Goal: Transaction & Acquisition: Purchase product/service

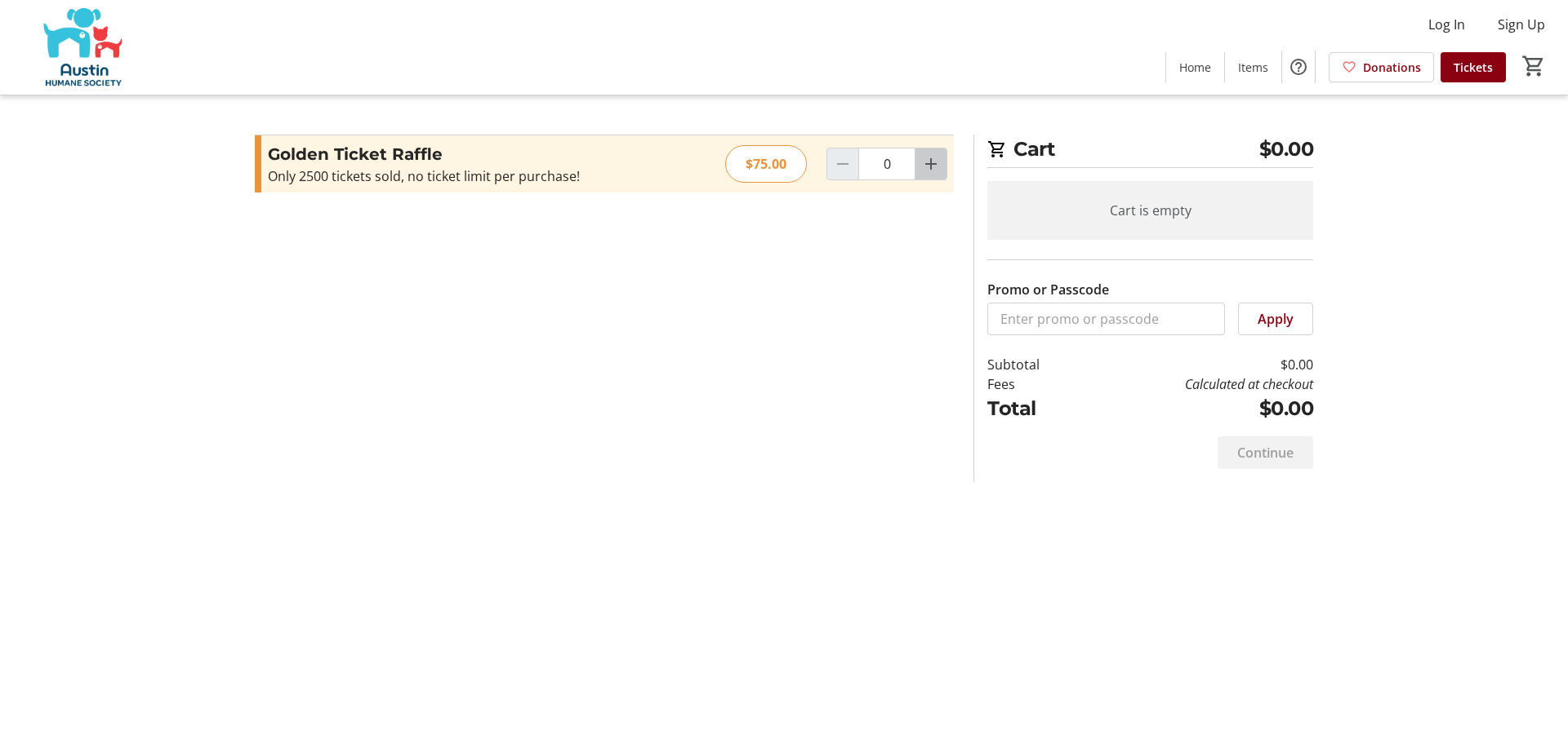
click at [936, 179] on span "Increment by one" at bounding box center [930, 164] width 31 height 31
type input "1"
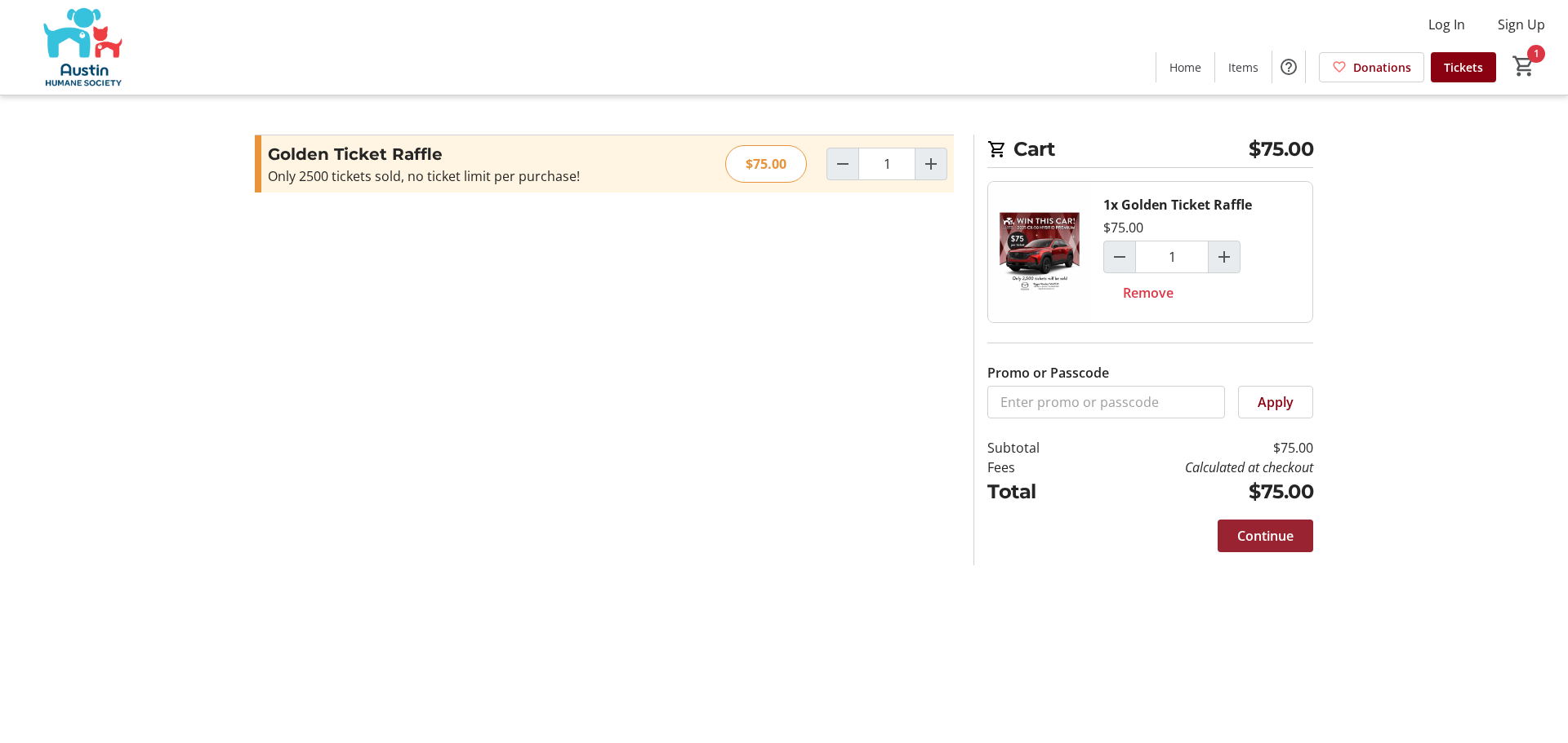
click at [1277, 546] on span "Continue" at bounding box center [1265, 536] width 56 height 19
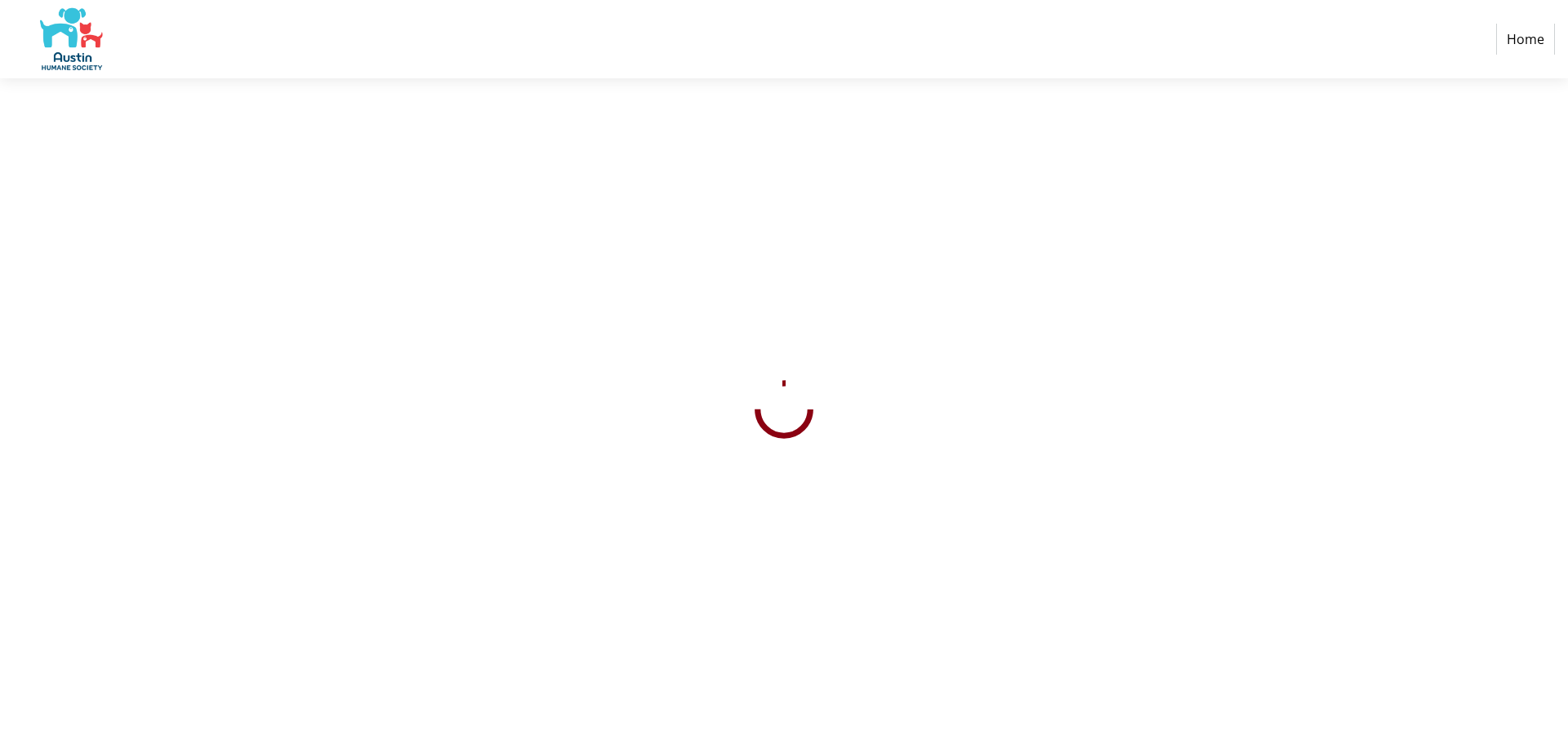
select select "US"
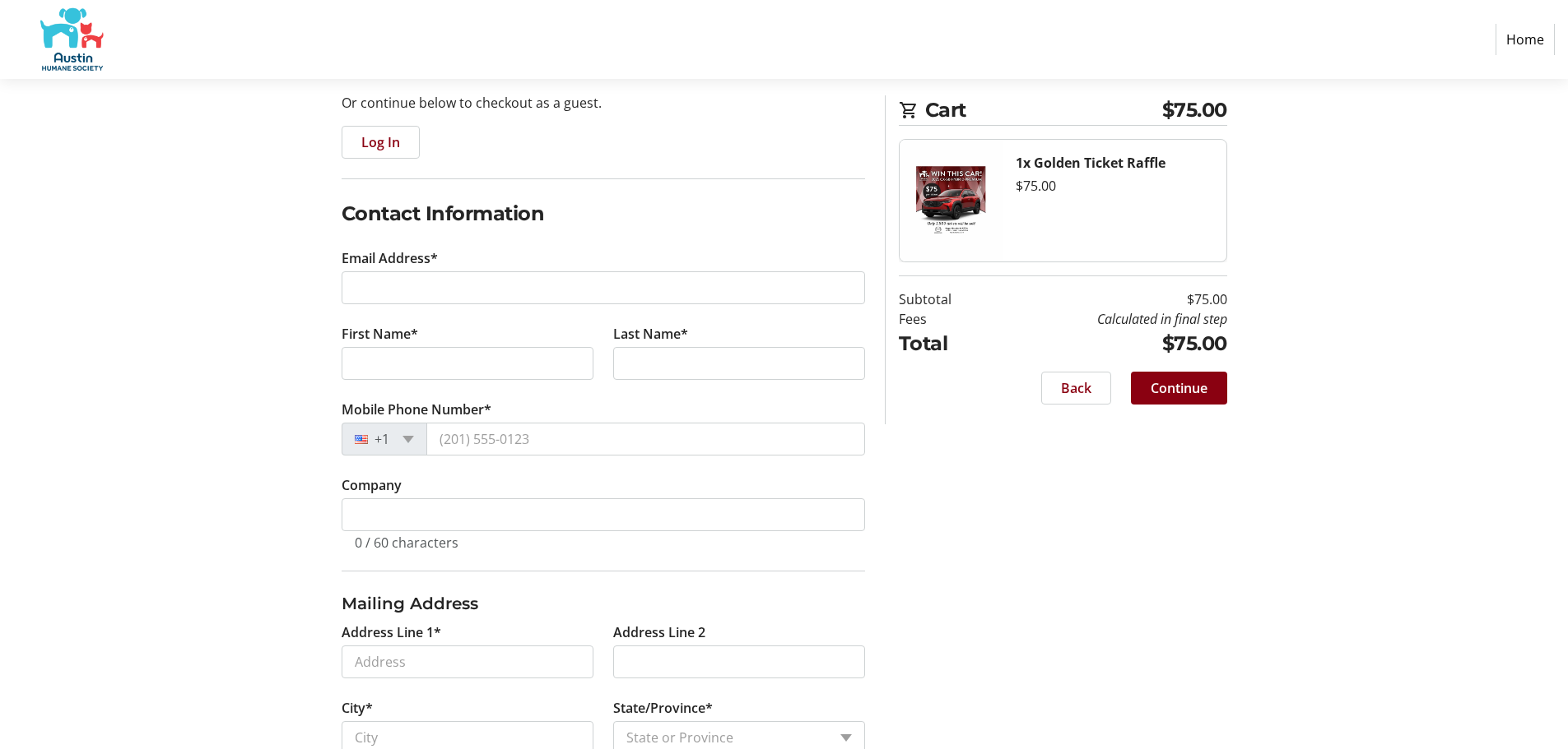
scroll to position [247, 0]
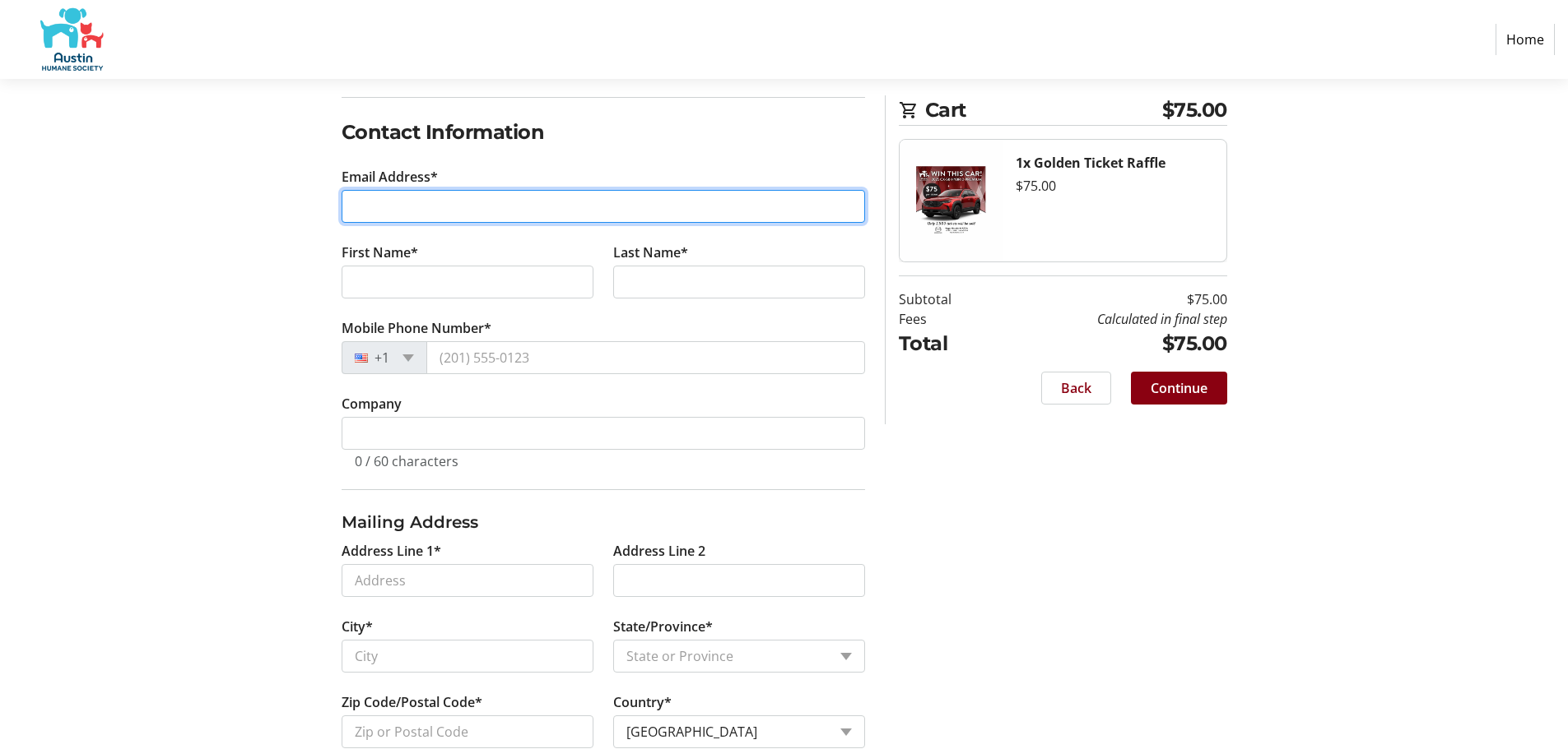
click at [581, 223] on input "Email Address*" at bounding box center [604, 207] width 524 height 33
type input "[EMAIL_ADDRESS][DOMAIN_NAME]"
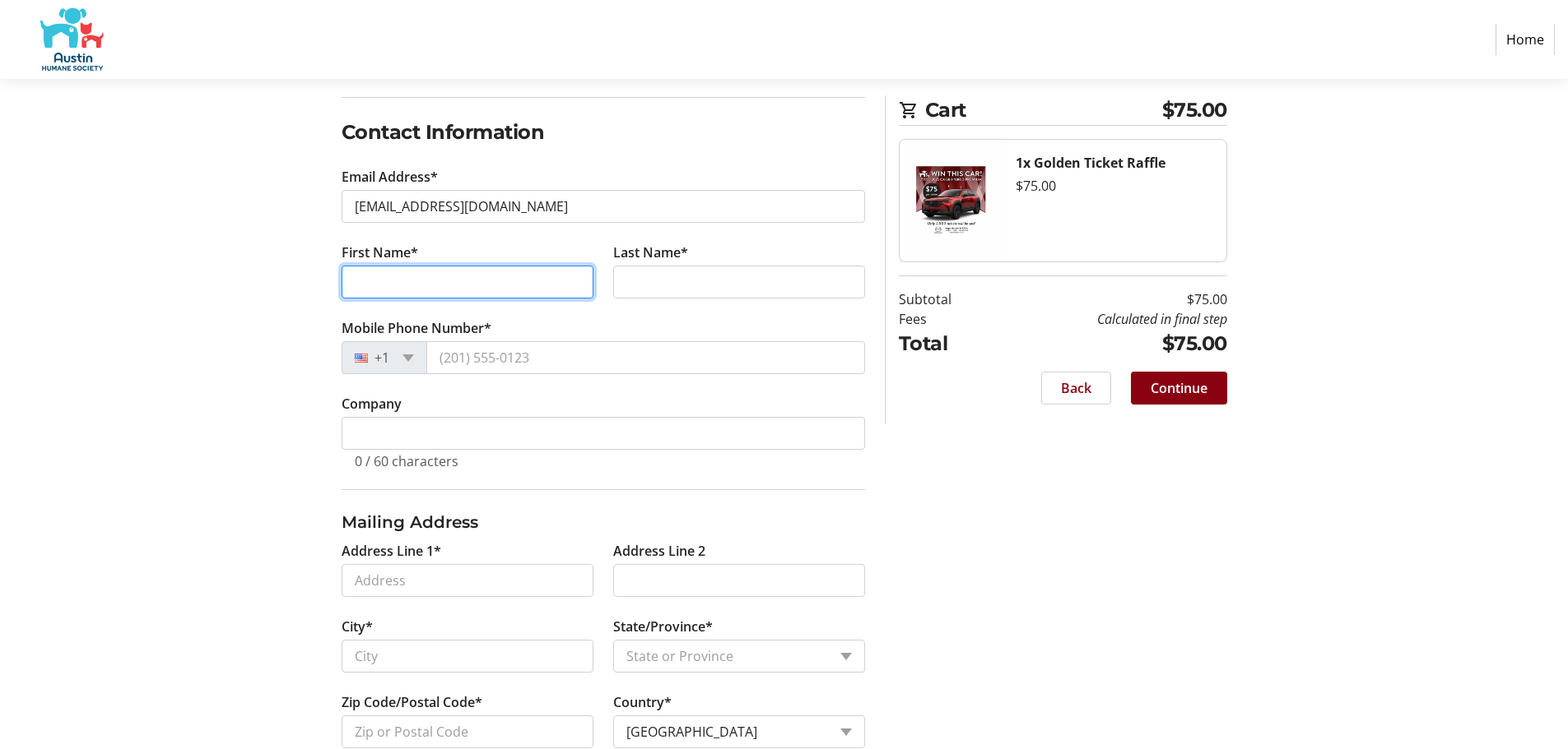
type input "[PERSON_NAME]"
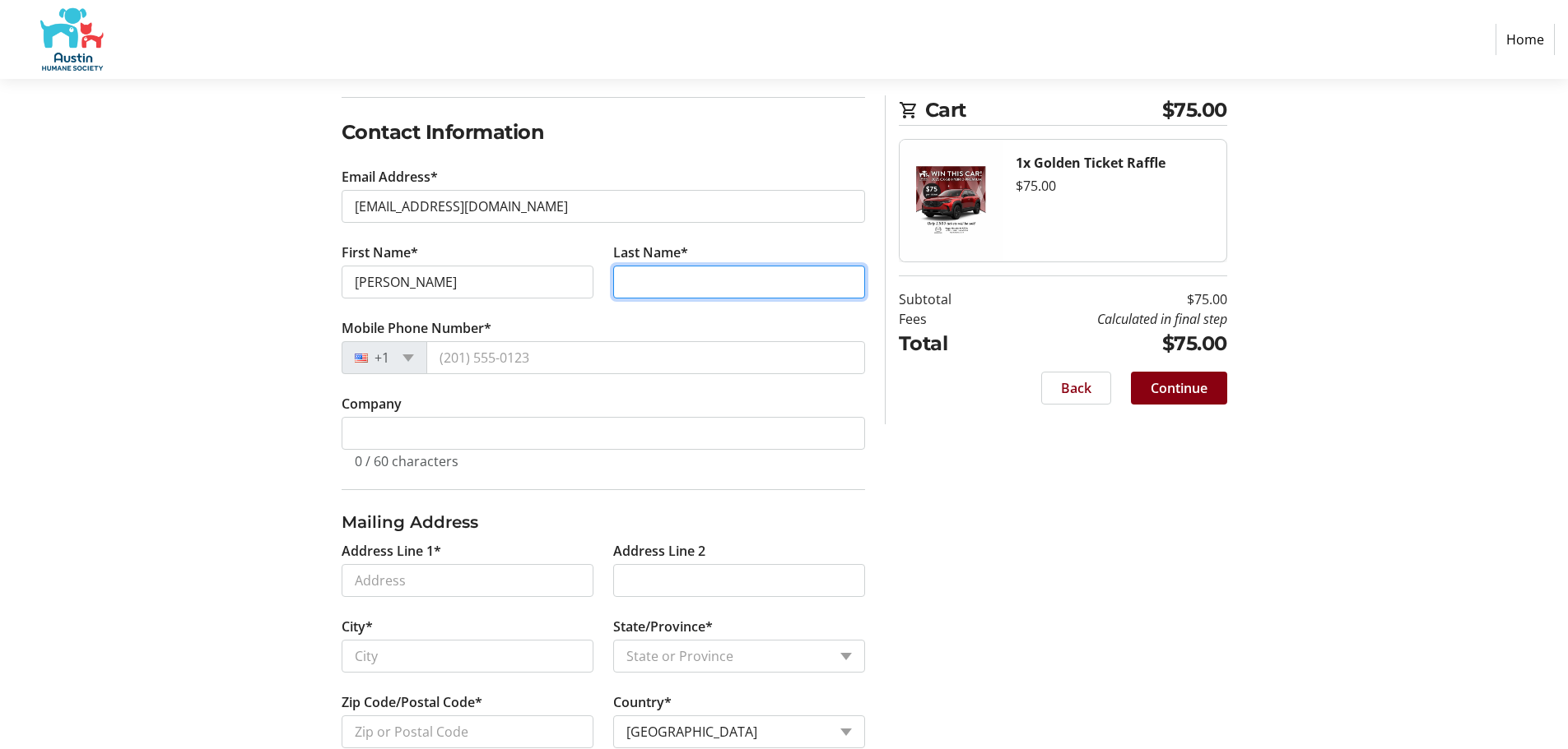
type input "[PERSON_NAME]"
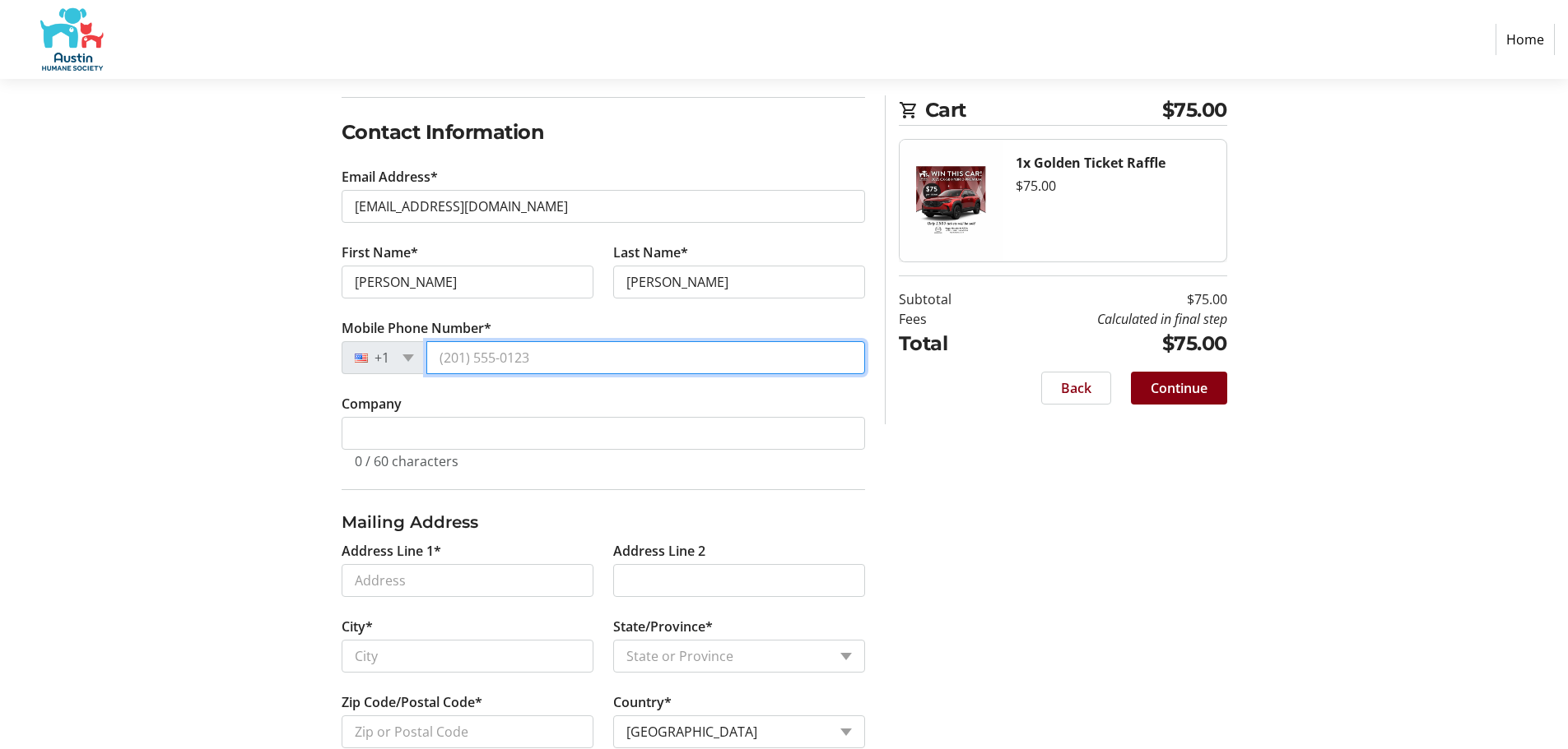
type input "[PHONE_NUMBER]"
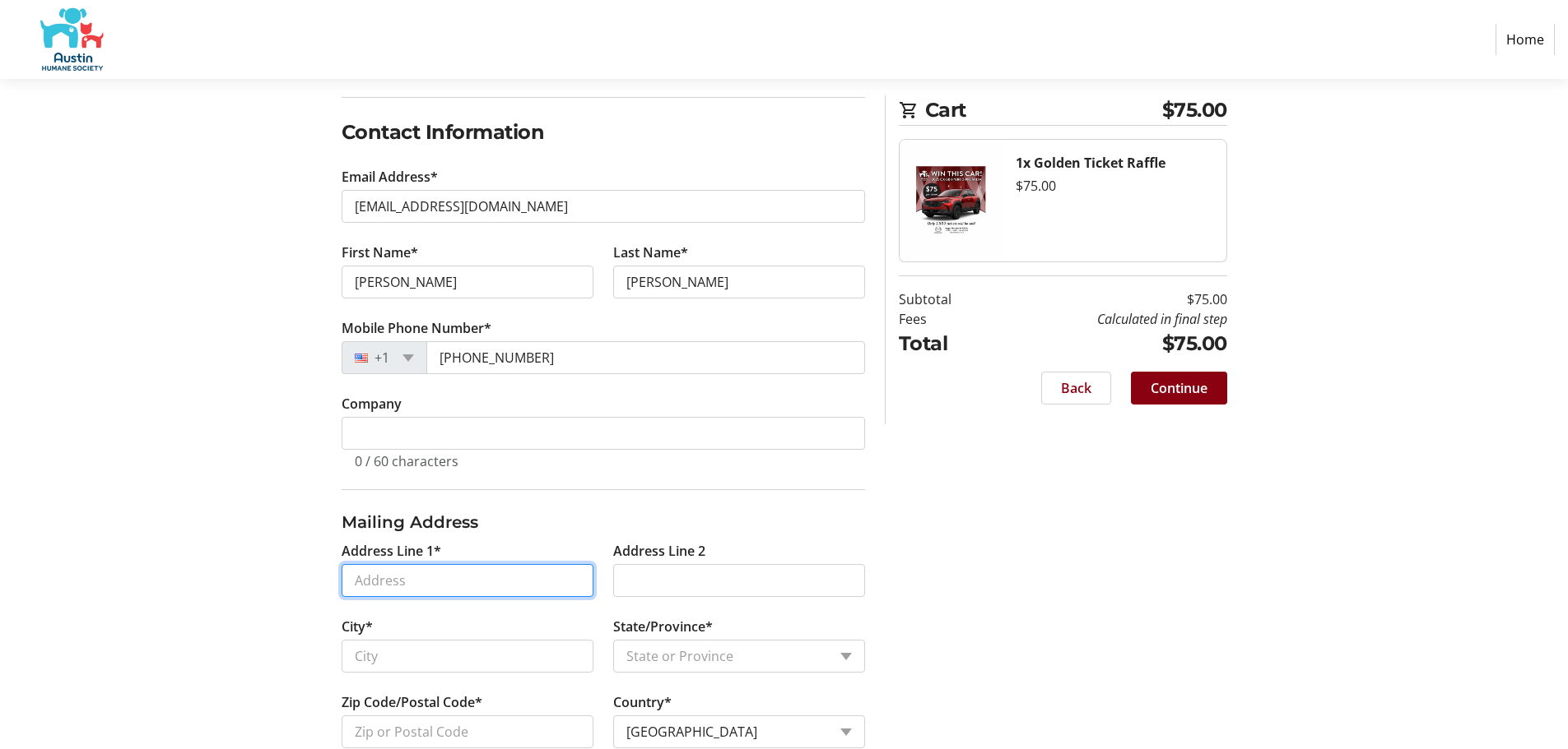
type input "[STREET_ADDRESS][PERSON_NAME]"
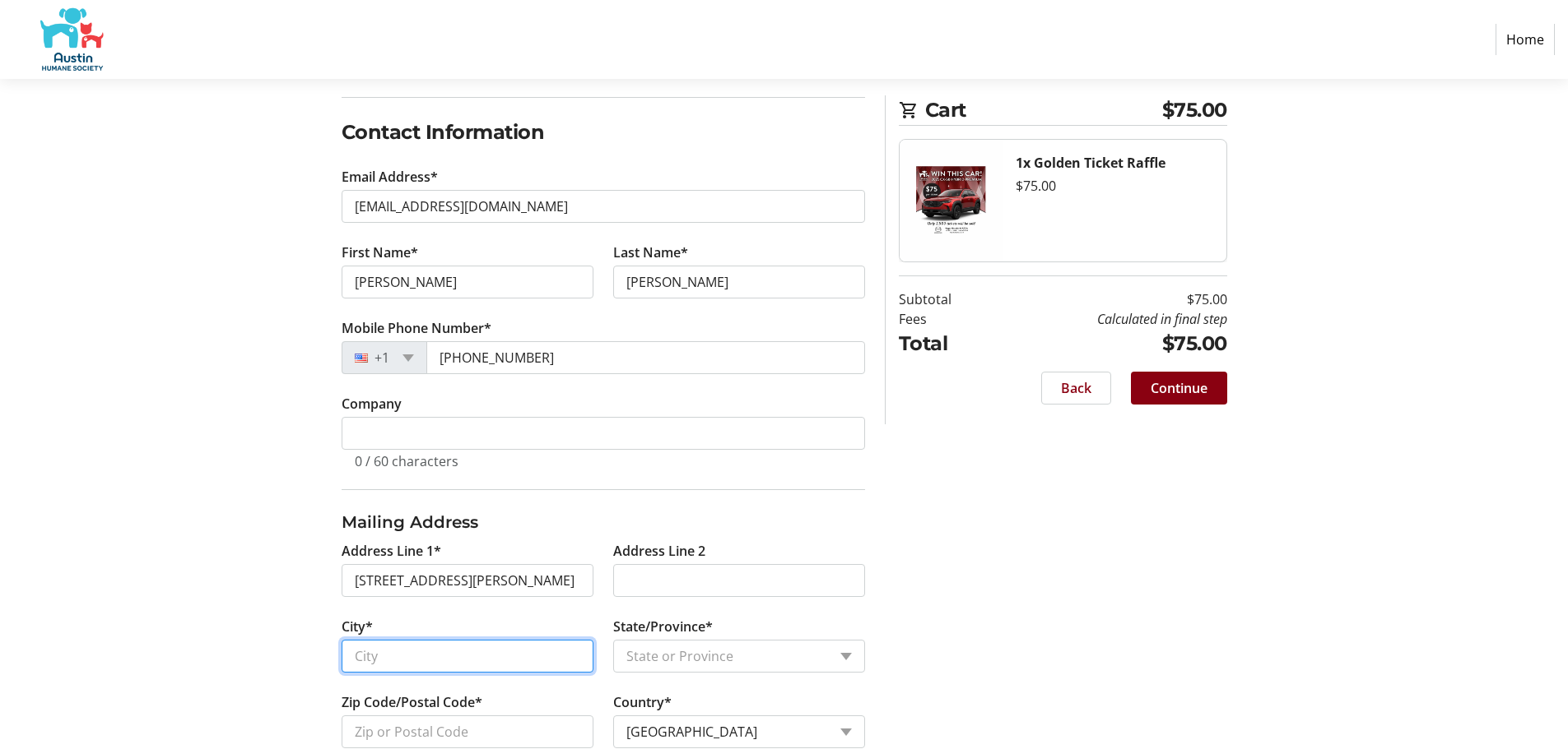
type input "Pflugerville"
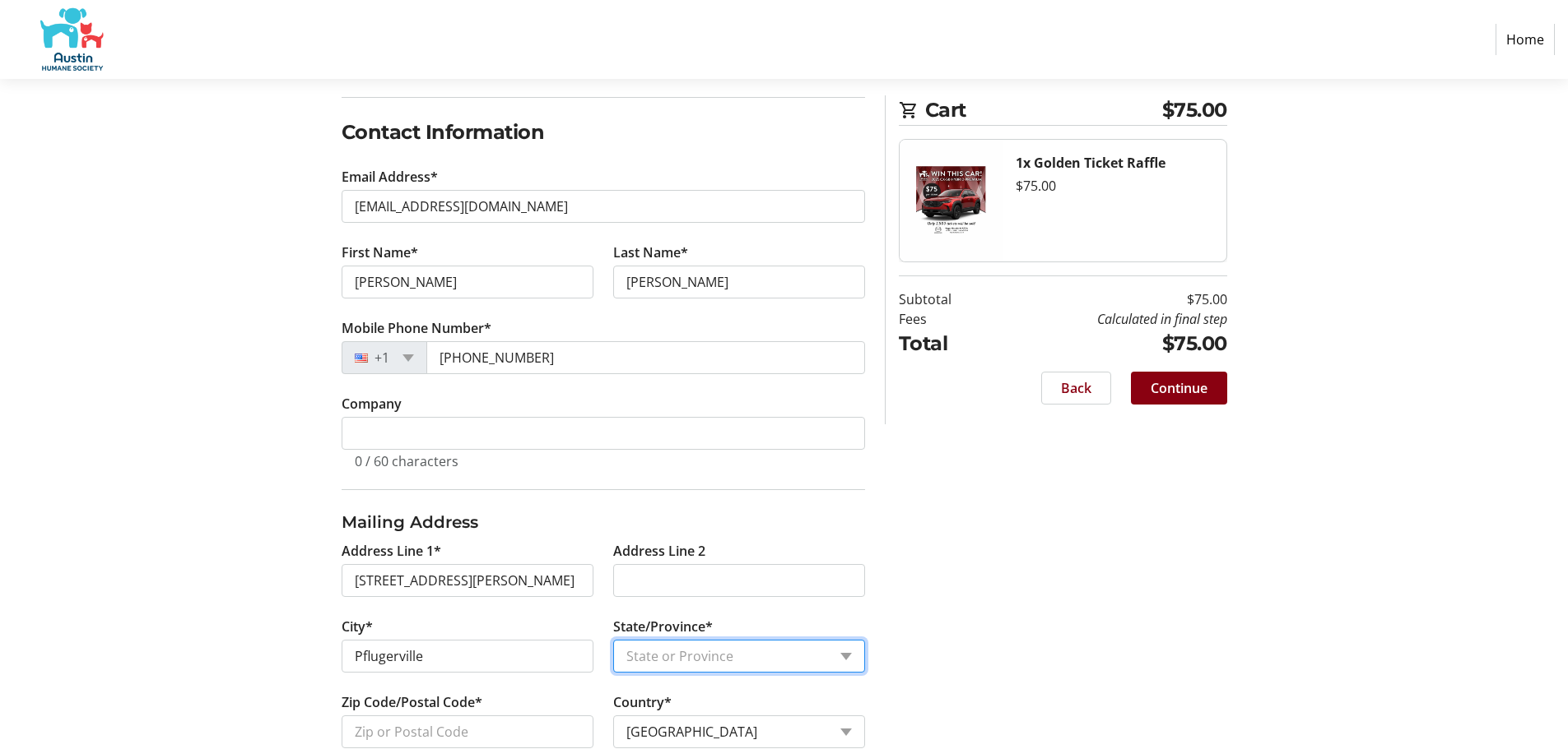
select select "[GEOGRAPHIC_DATA]"
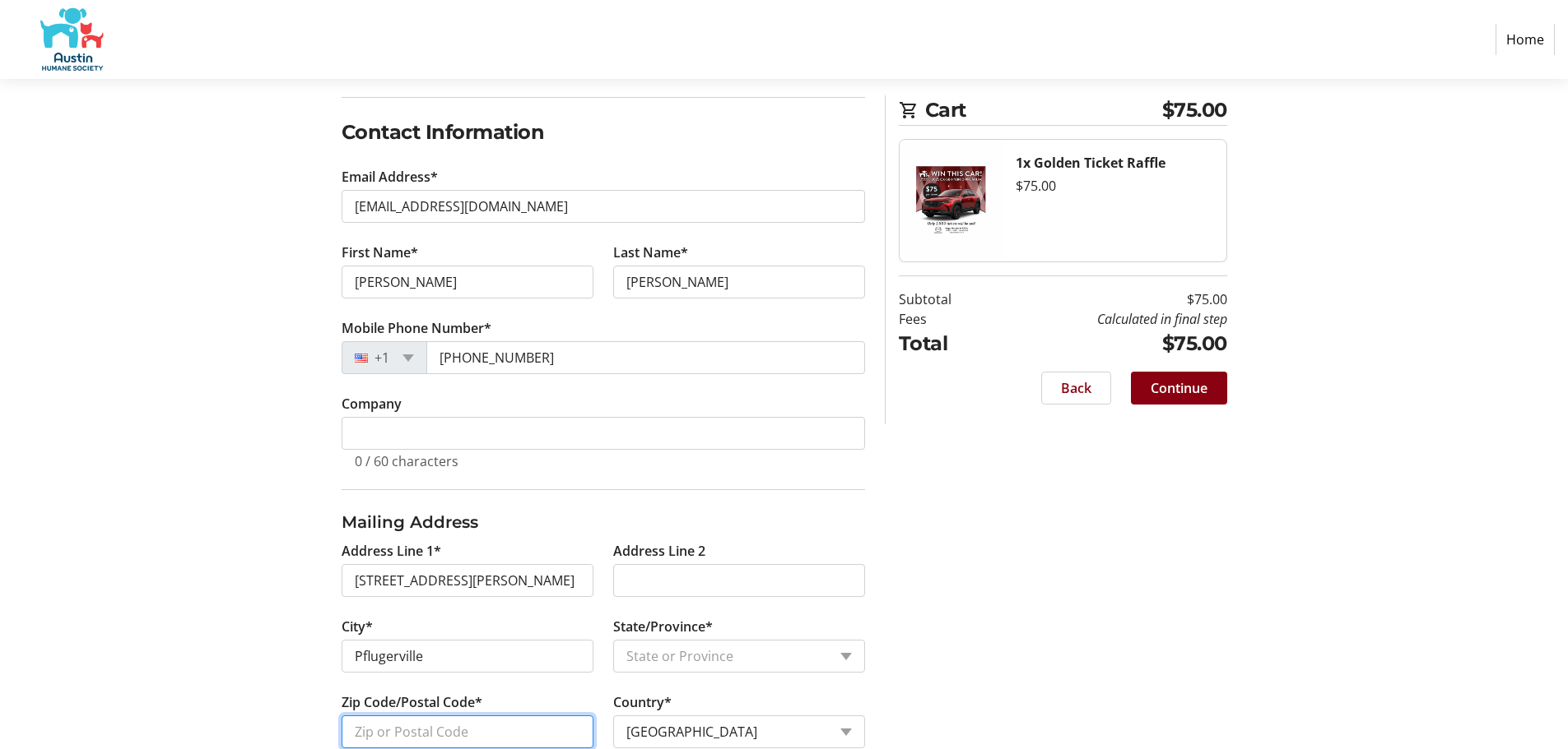
type input "78660"
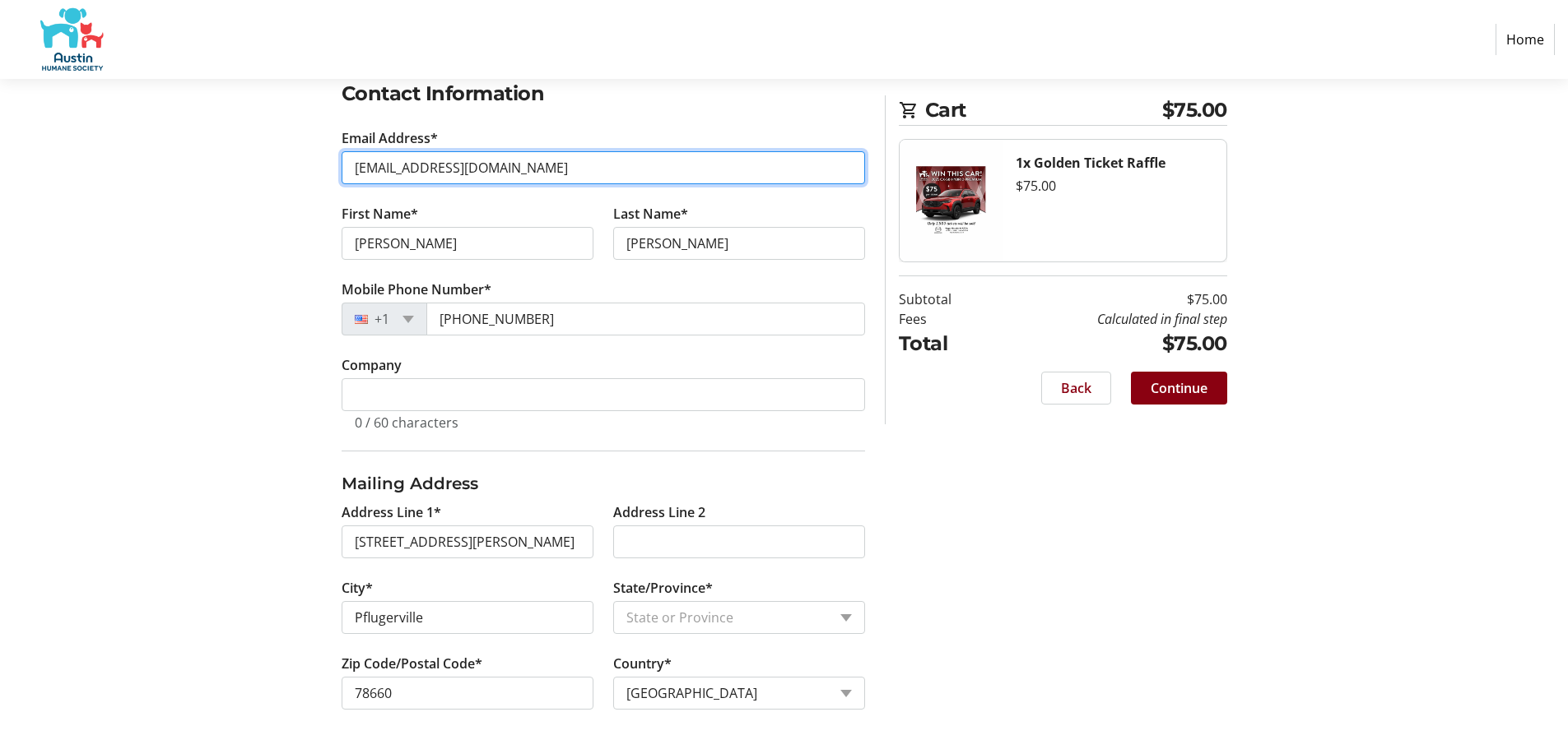
scroll to position [523, 0]
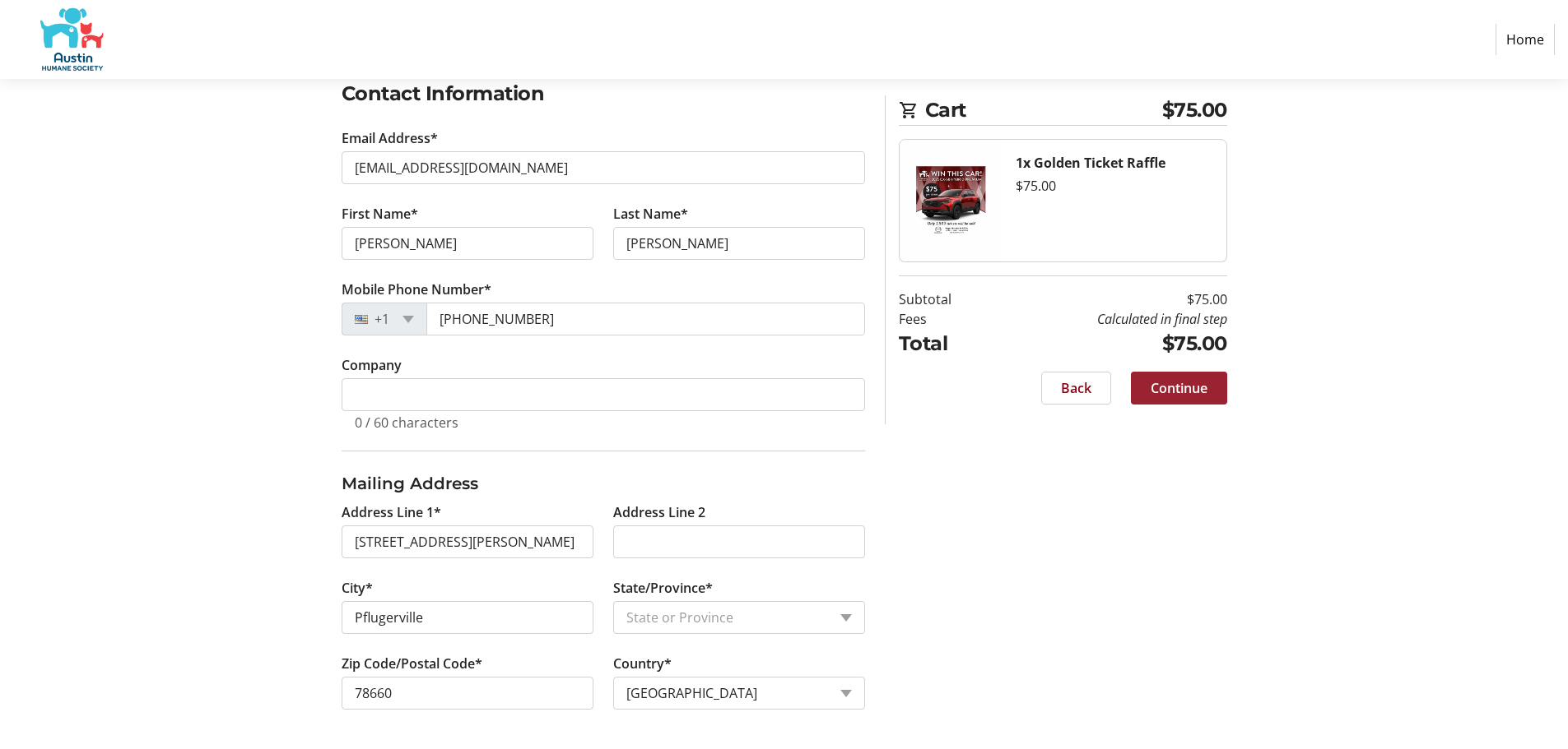
click at [1181, 398] on span "Continue" at bounding box center [1179, 389] width 57 height 20
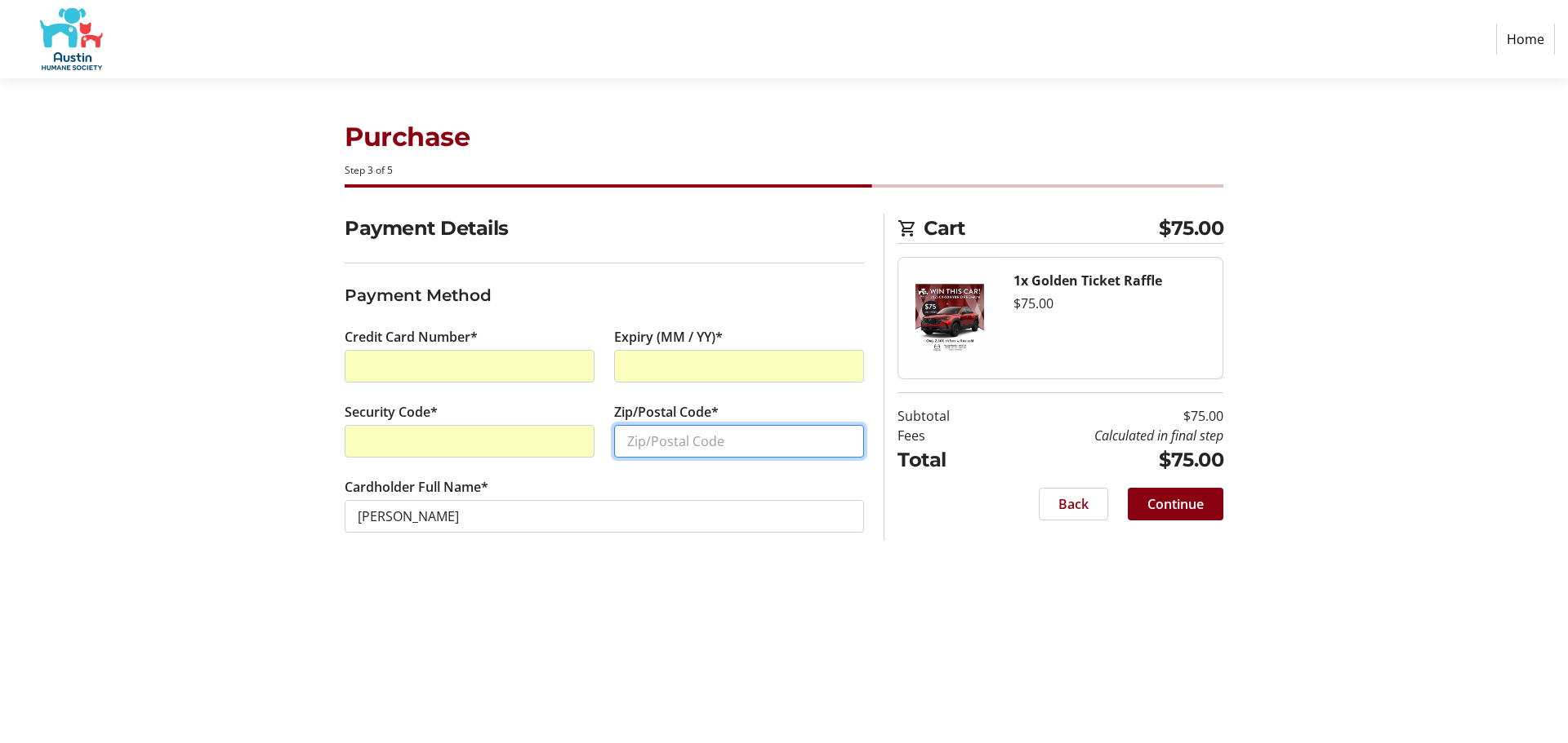
click at [701, 458] on input "Zip/Postal Code*" at bounding box center [739, 442] width 250 height 33
type input "78660"
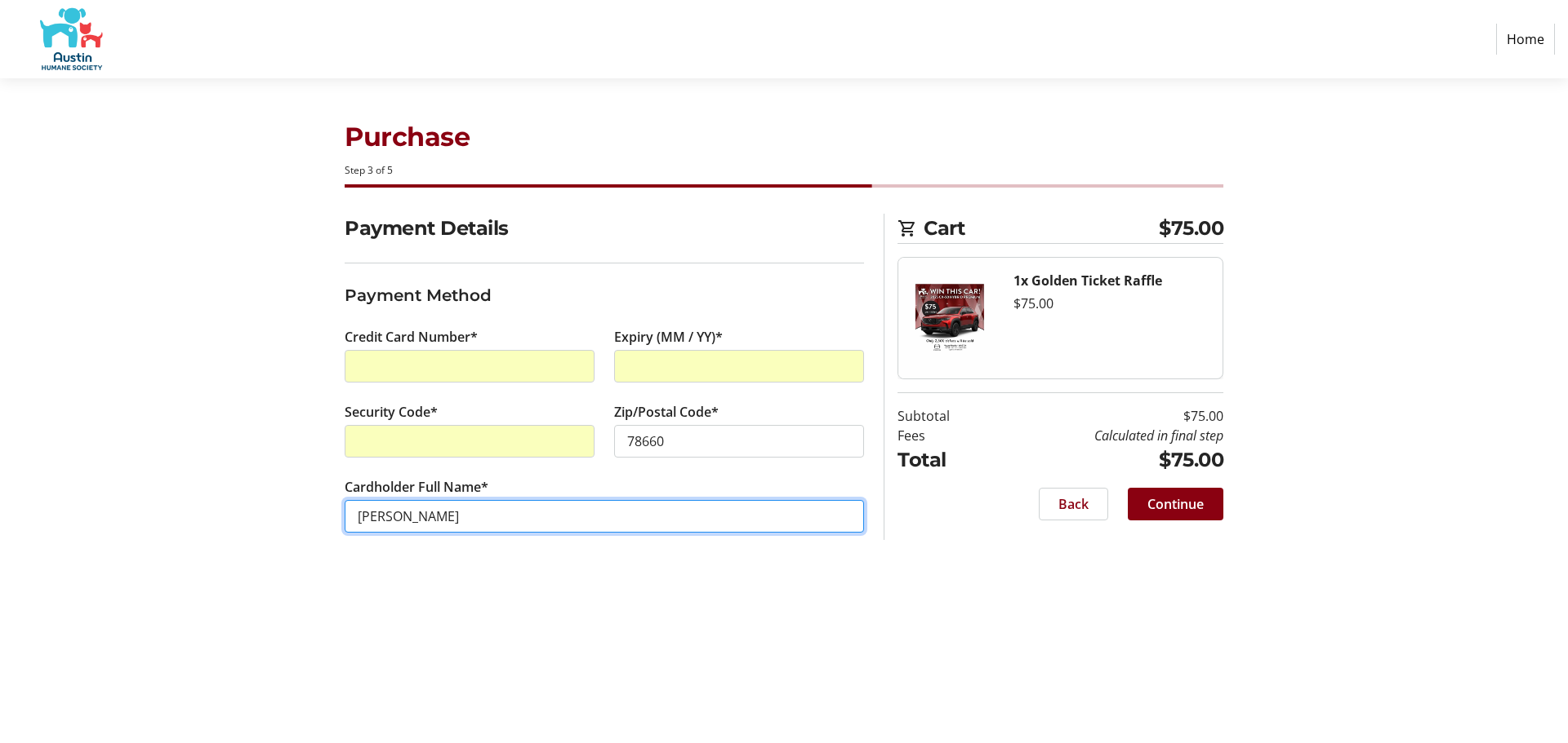
click at [568, 533] on input "[PERSON_NAME]" at bounding box center [605, 516] width 519 height 33
click at [391, 533] on input "[PERSON_NAME]" at bounding box center [605, 516] width 519 height 33
type input "[PERSON_NAME]"
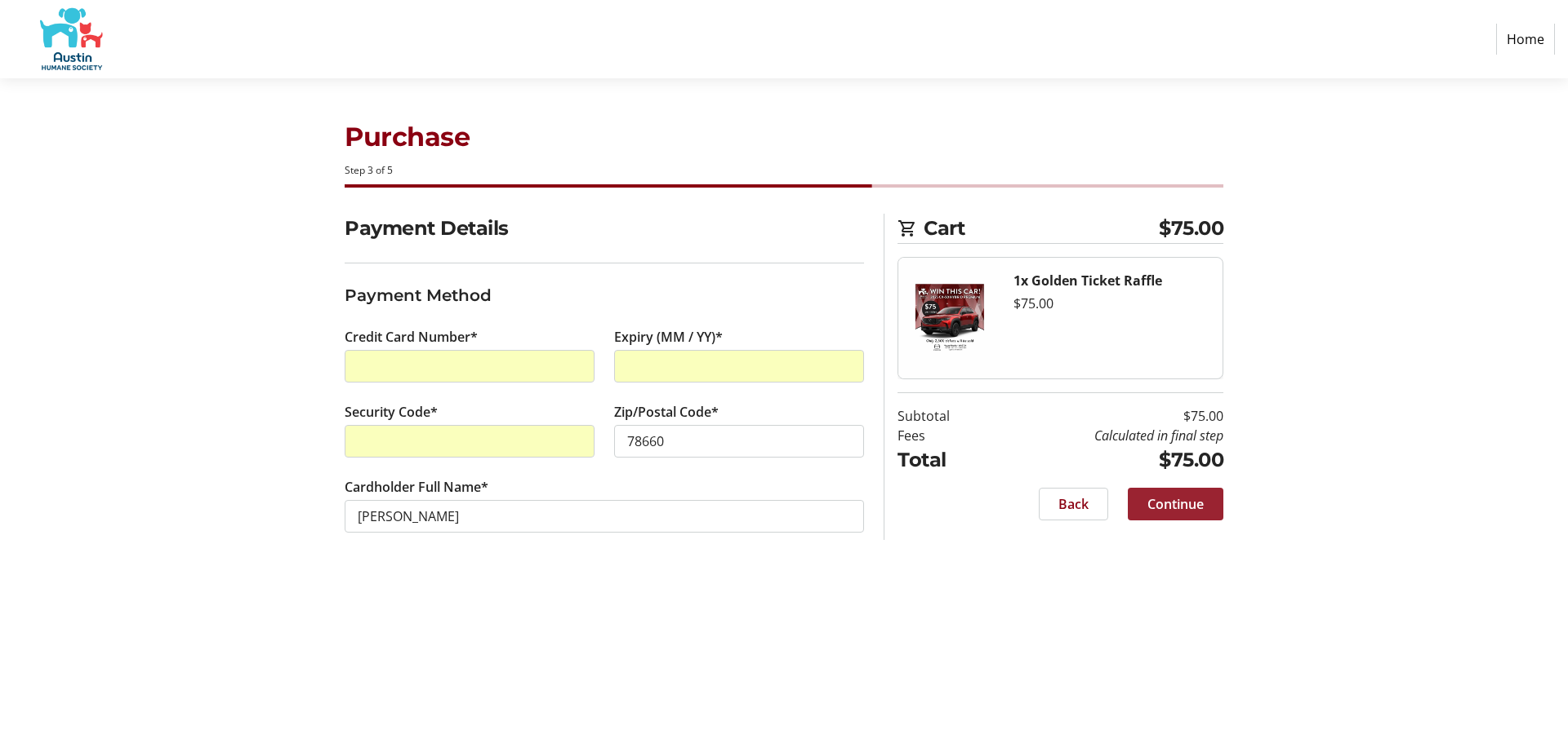
click at [1187, 514] on span "Continue" at bounding box center [1176, 505] width 56 height 19
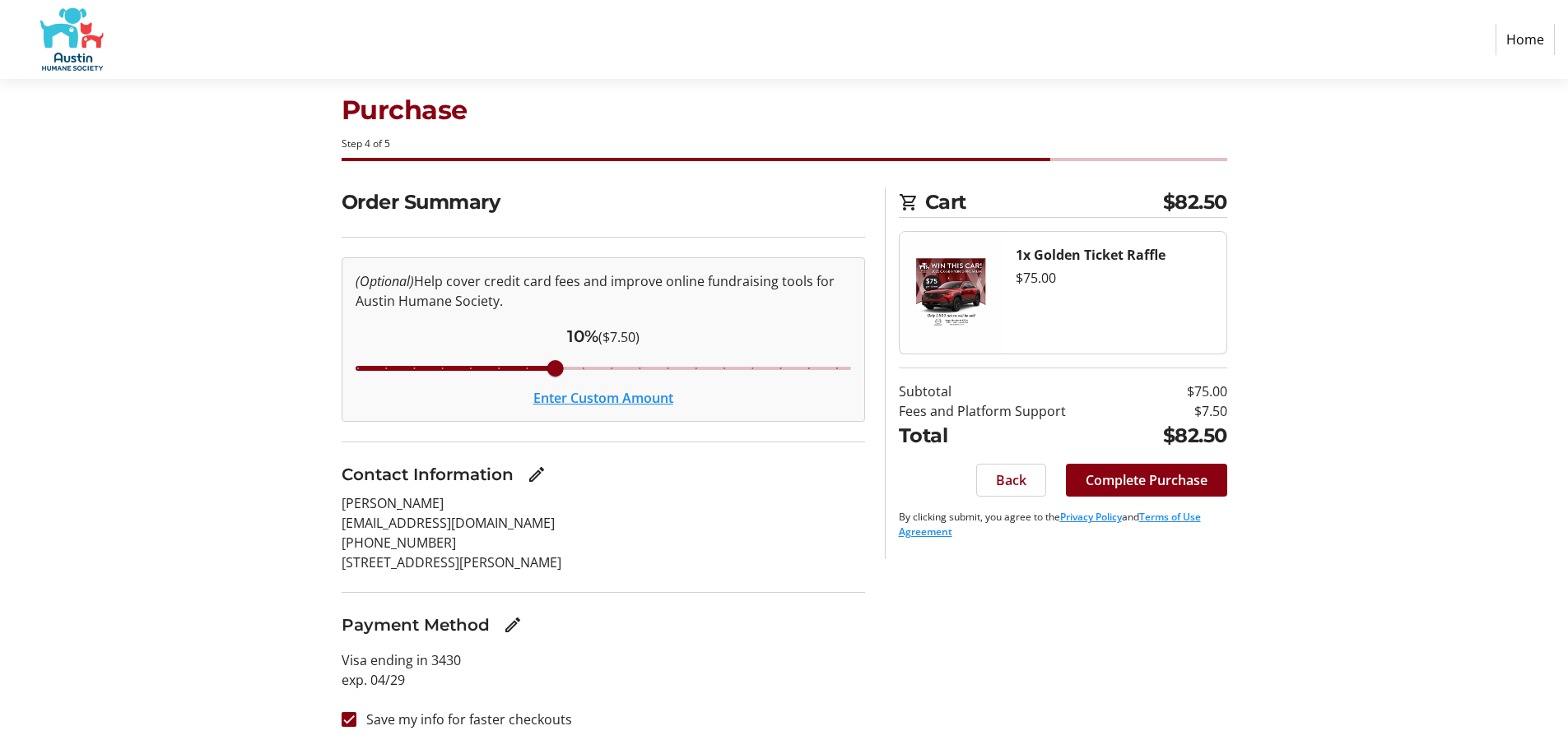
scroll to position [194, 0]
click at [1088, 471] on span "Complete Purchase" at bounding box center [1146, 480] width 122 height 20
